Goal: Information Seeking & Learning: Learn about a topic

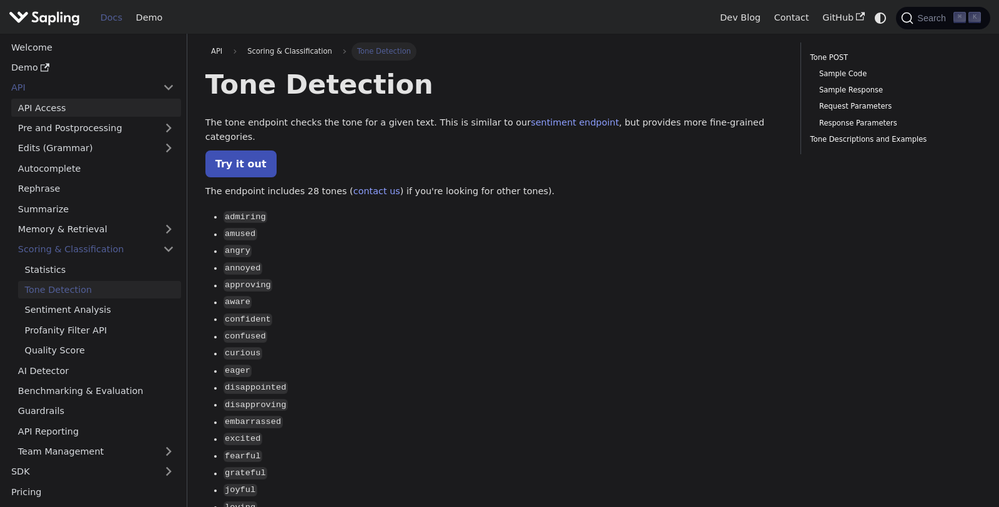
click at [71, 103] on link "API Access" at bounding box center [96, 108] width 170 height 18
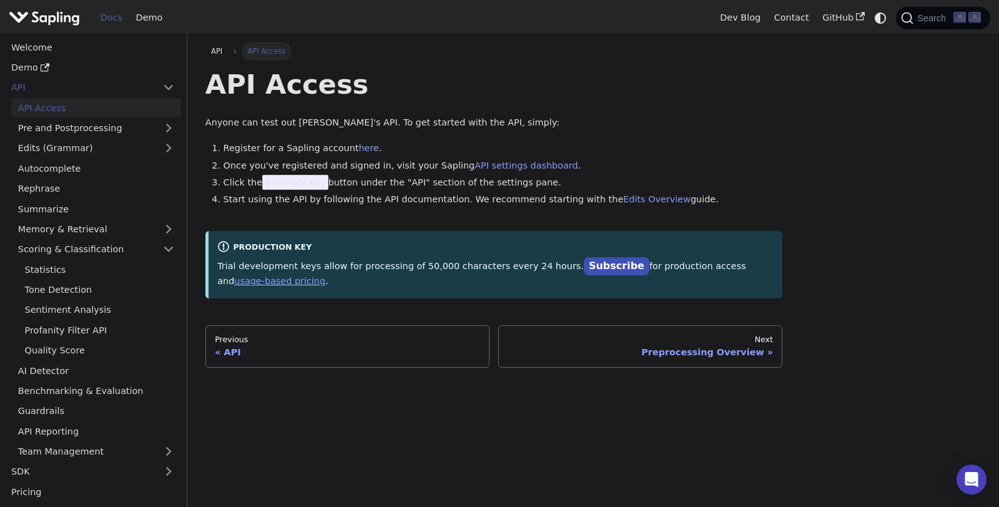
click at [309, 212] on div "API Access Anyone can test out [PERSON_NAME]'s API. To get started with the API…" at bounding box center [494, 182] width 578 height 230
click at [146, 126] on link "Pre and Postprocessing" at bounding box center [96, 128] width 170 height 18
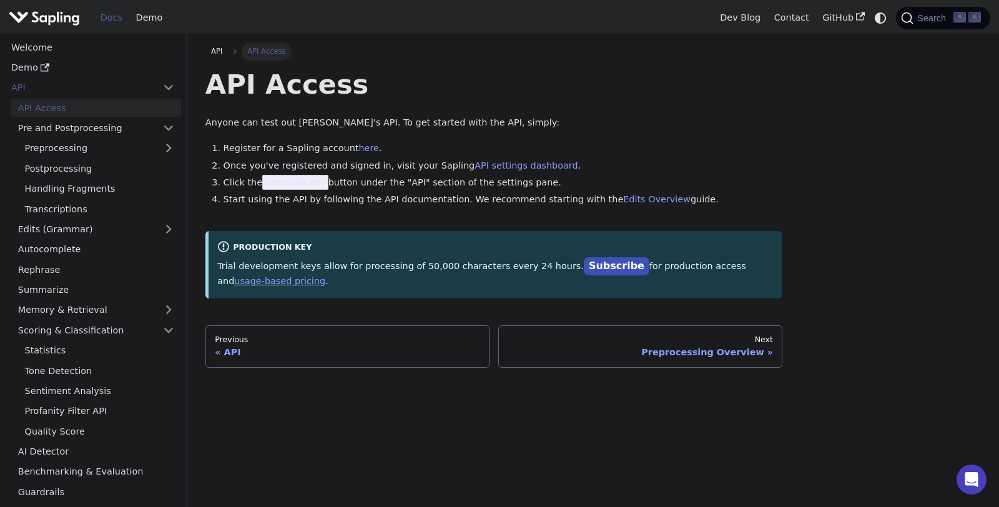
click at [134, 105] on link "API Access" at bounding box center [96, 108] width 170 height 18
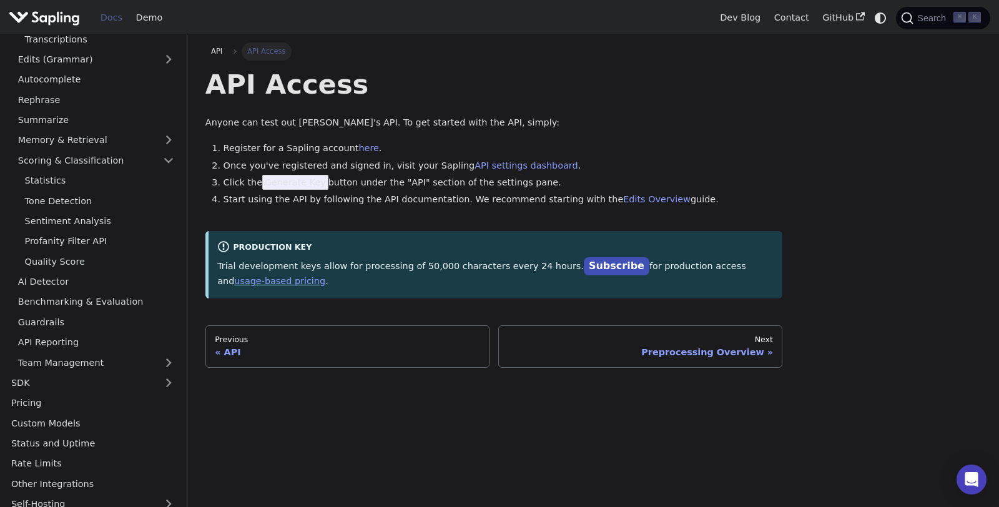
scroll to position [200, 0]
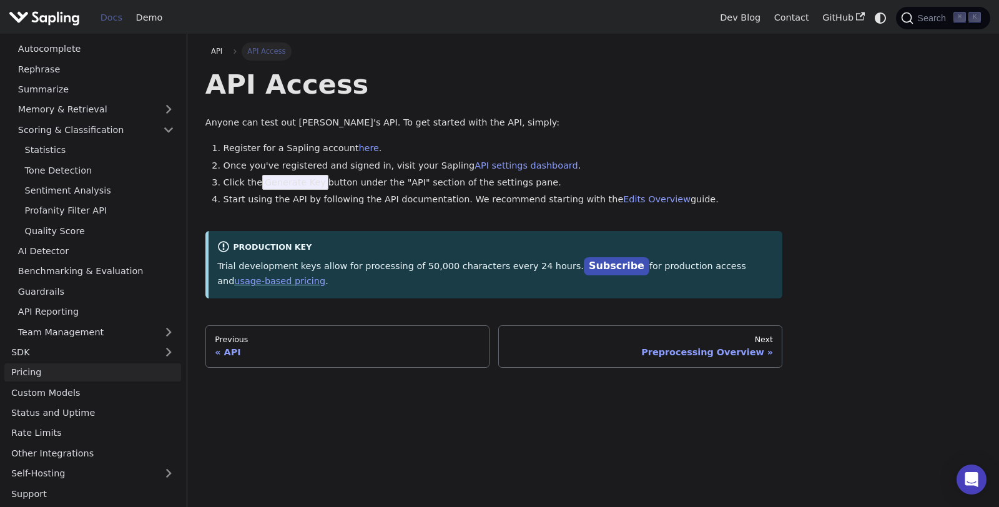
click at [73, 369] on link "Pricing" at bounding box center [92, 372] width 177 height 18
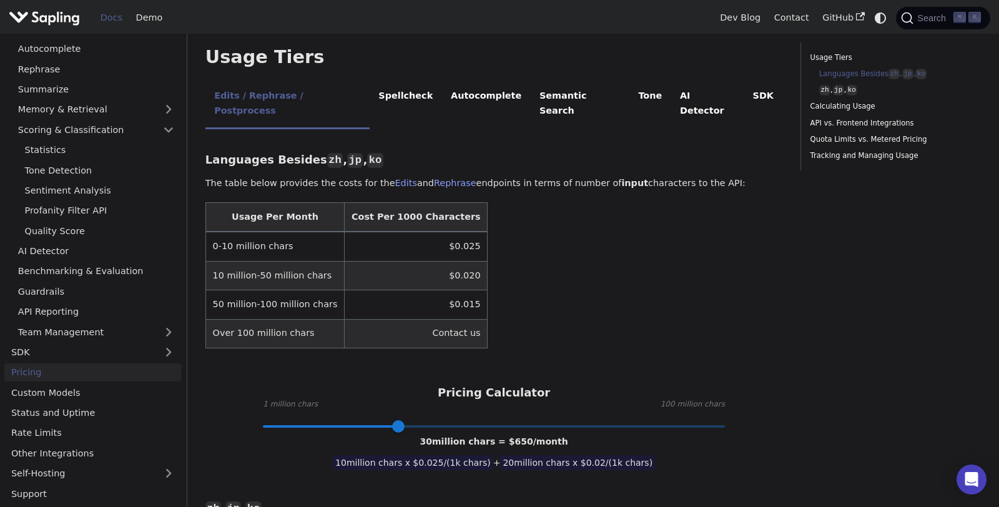
scroll to position [255, 0]
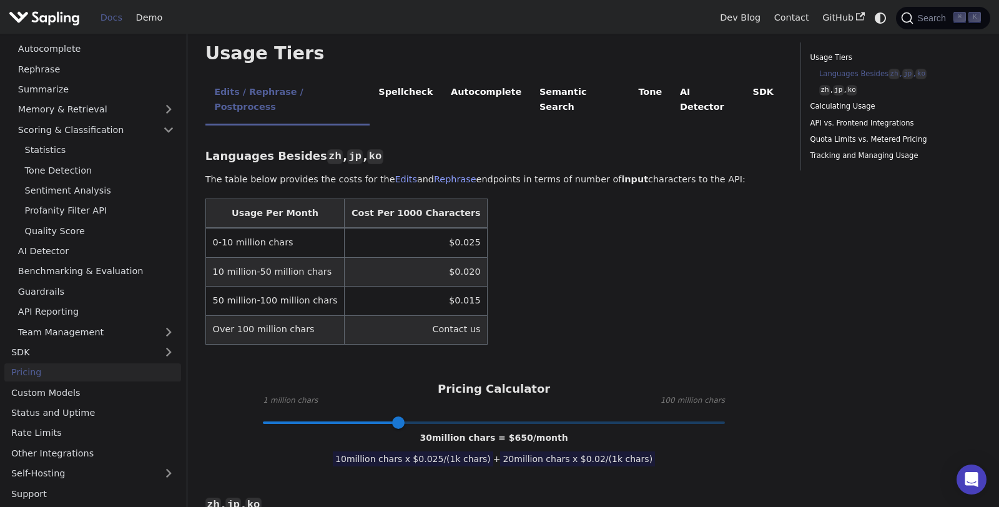
click at [357, 315] on td "Contact us" at bounding box center [416, 329] width 143 height 29
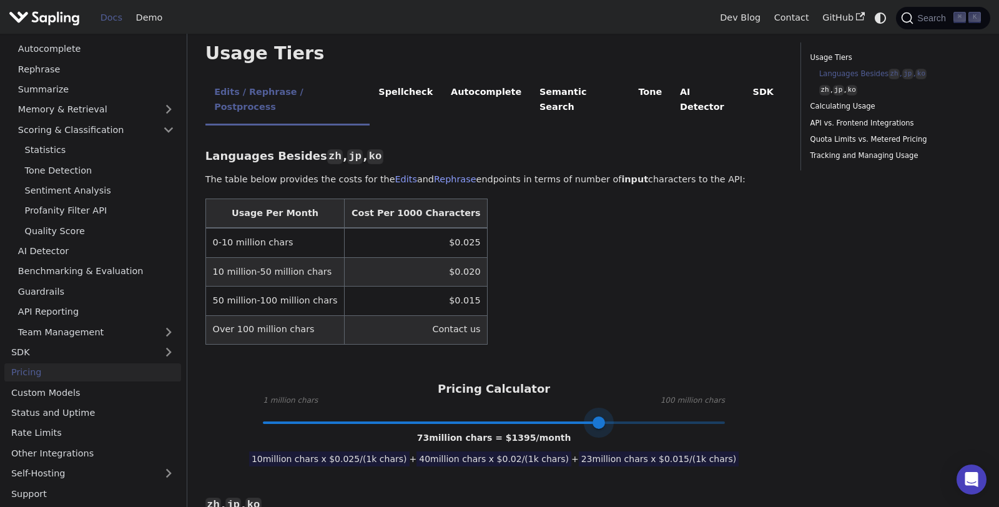
drag, startPoint x: 471, startPoint y: 397, endPoint x: 600, endPoint y: 418, distance: 130.9
drag, startPoint x: 603, startPoint y: 390, endPoint x: 778, endPoint y: 392, distance: 175.5
click at [778, 392] on div "Pricing Calculator 1 million chars 100 million chars 100 million chars = $ 1800…" at bounding box center [494, 402] width 578 height 41
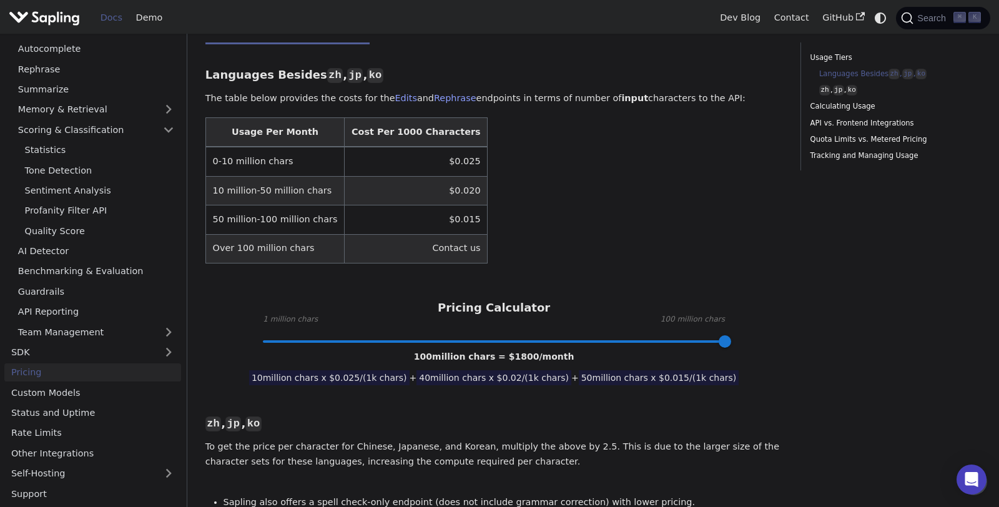
scroll to position [322, 0]
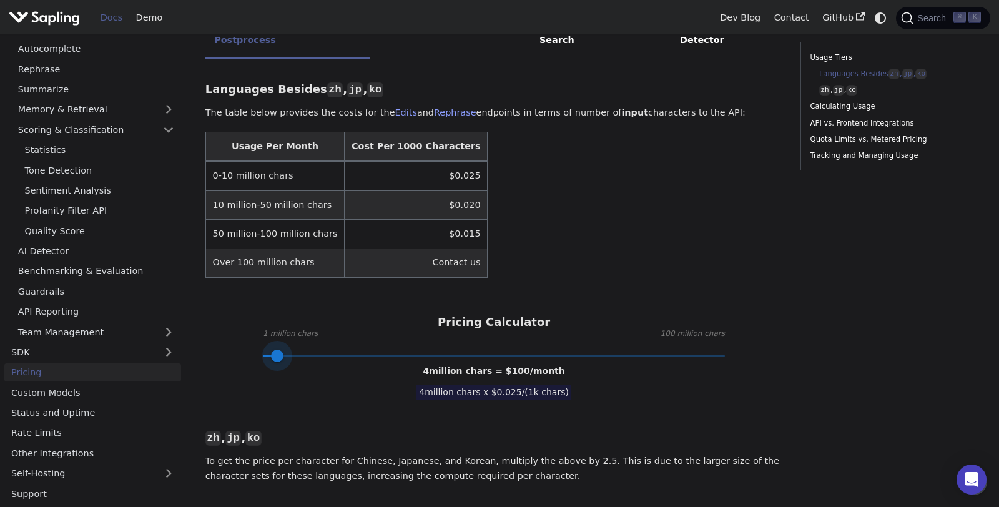
type input "1"
drag, startPoint x: 503, startPoint y: 320, endPoint x: 249, endPoint y: 322, distance: 254.2
click at [249, 322] on div "Pricing Calculator 1 million chars 100 million chars 1 million chars = $ 25 /mo…" at bounding box center [494, 335] width 578 height 41
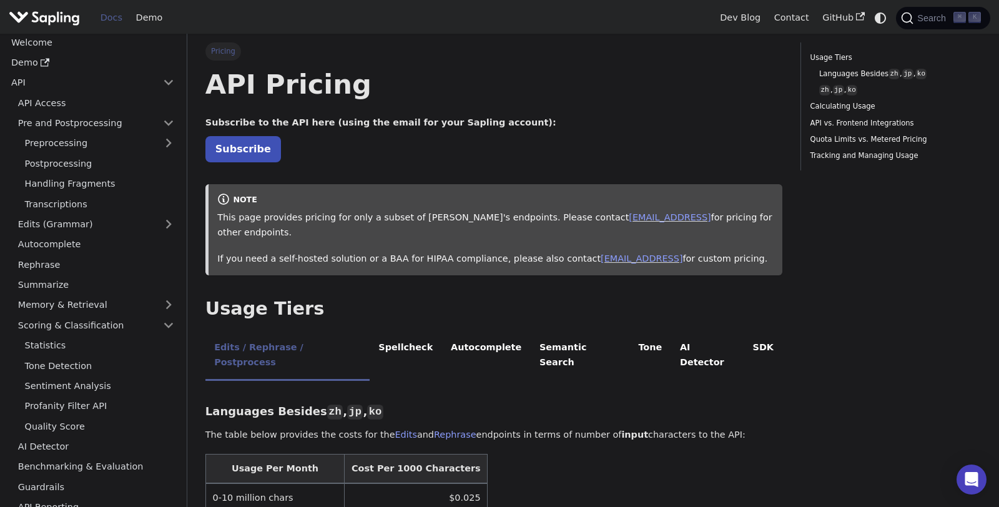
scroll to position [0, 0]
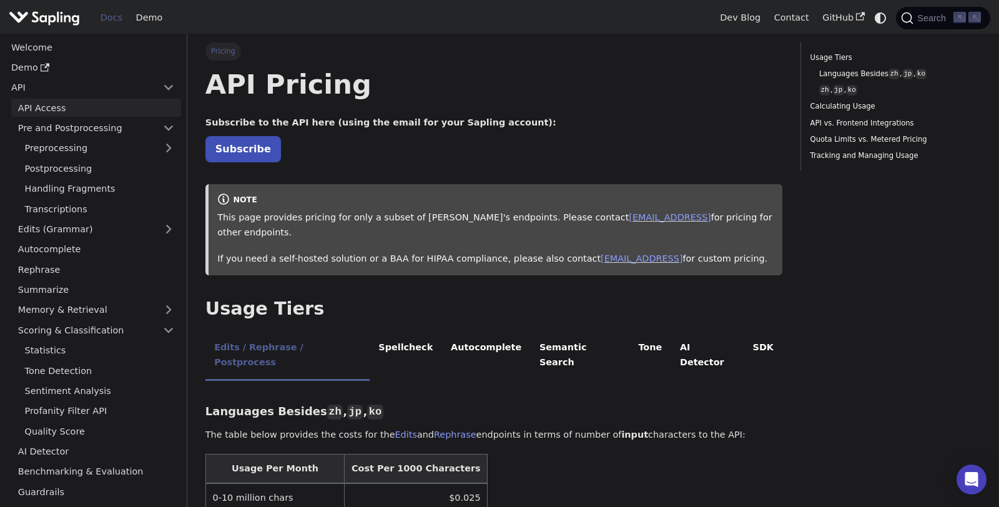
click at [72, 106] on link "API Access" at bounding box center [96, 108] width 170 height 18
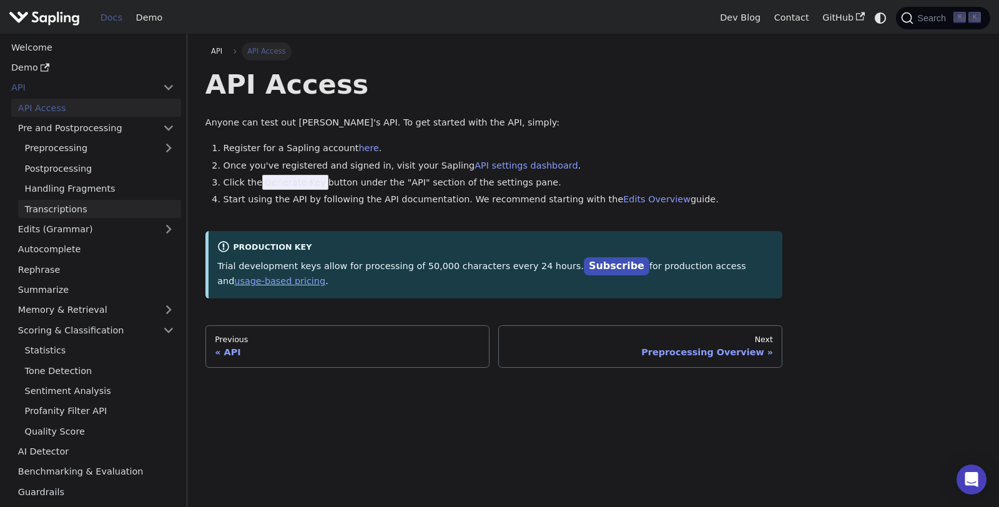
click at [69, 207] on link "Transcriptions" at bounding box center [99, 209] width 163 height 18
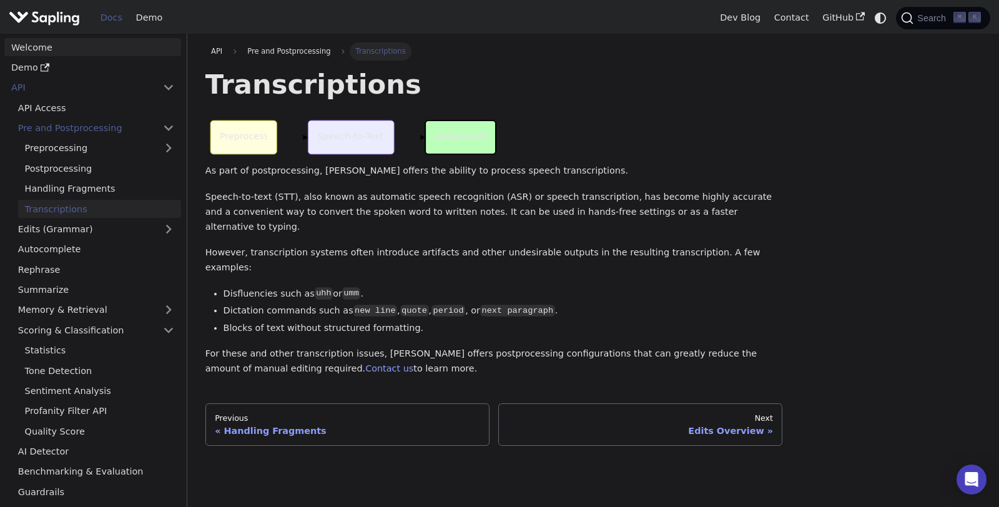
click at [86, 49] on link "Welcome" at bounding box center [92, 47] width 177 height 18
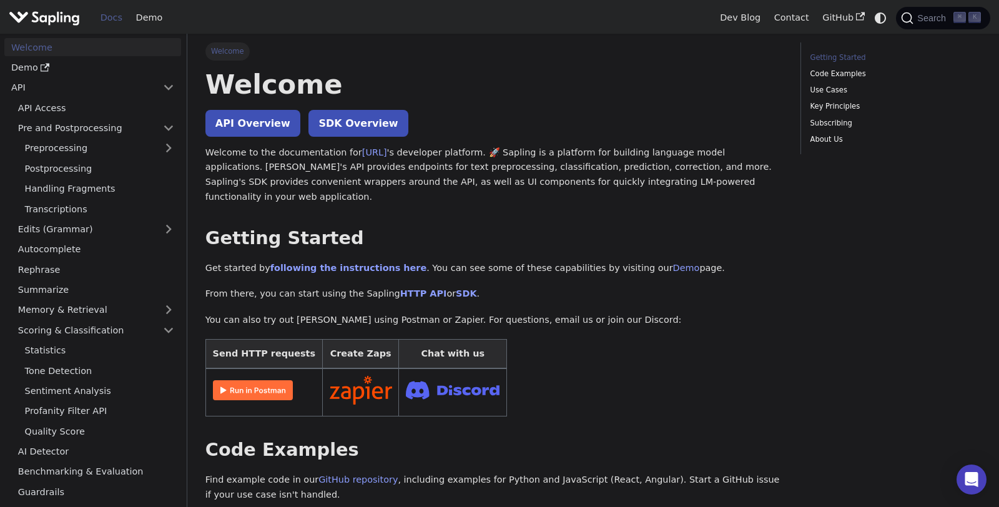
click at [71, 401] on ul "Statistics Tone Detection Sentiment Analysis Profanity Filter API Quality Score" at bounding box center [96, 391] width 170 height 99
click at [75, 412] on link "Profanity Filter API" at bounding box center [99, 411] width 163 height 18
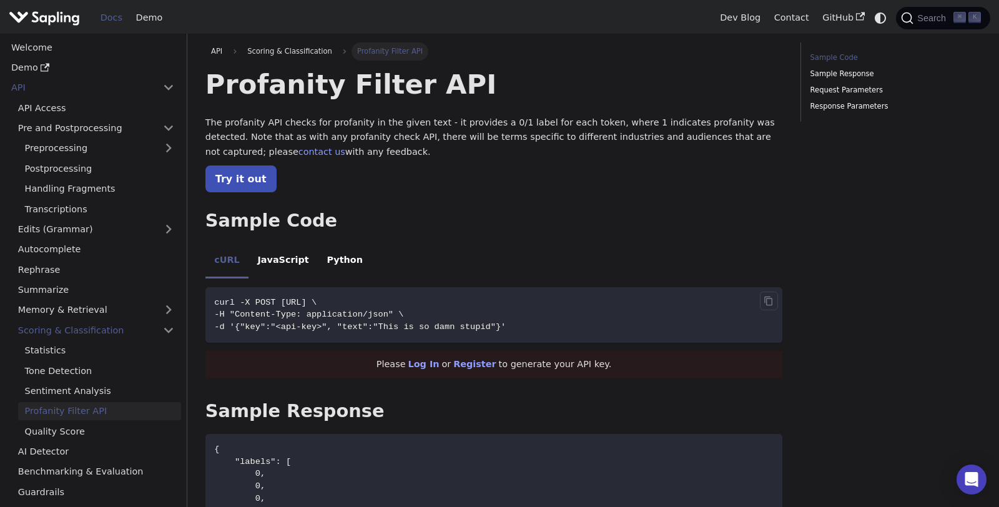
drag, startPoint x: 546, startPoint y: 330, endPoint x: 209, endPoint y: 304, distance: 338.2
click at [209, 304] on code "curl -X POST [URL] \ -H "Content-Type: application/json" \ -d '{"key":"<api-key…" at bounding box center [494, 314] width 578 height 55
click at [395, 186] on p "Try it out" at bounding box center [494, 179] width 578 height 16
